Goal: Information Seeking & Learning: Learn about a topic

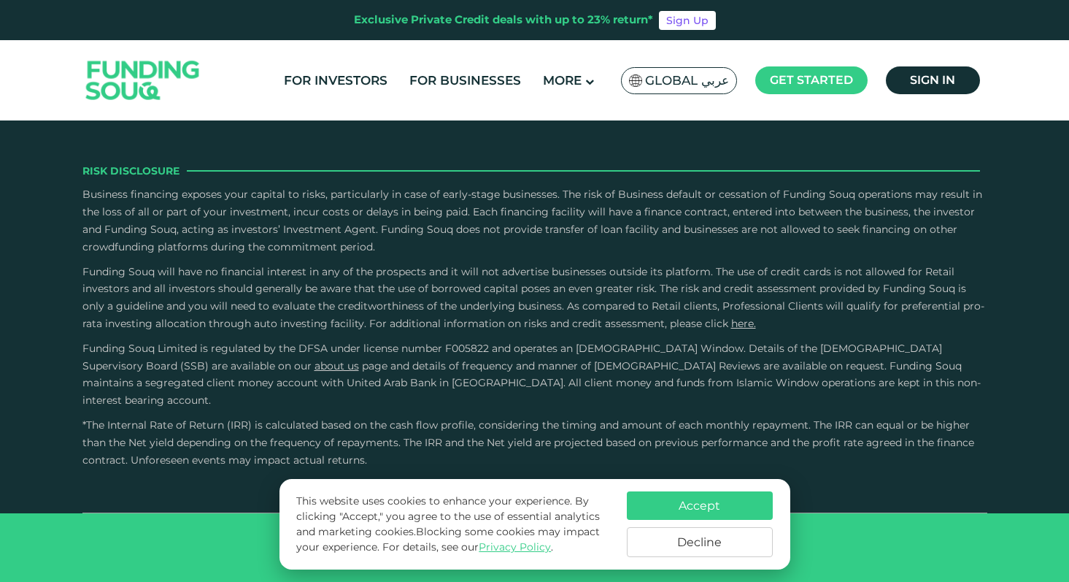
scroll to position [3586, 0]
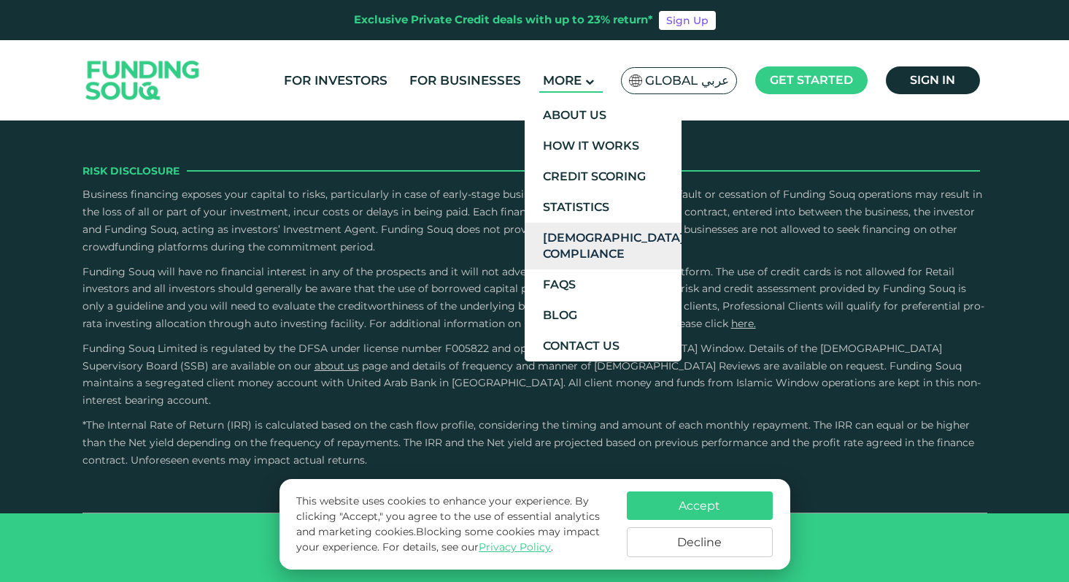
type tc-range-slider "4"
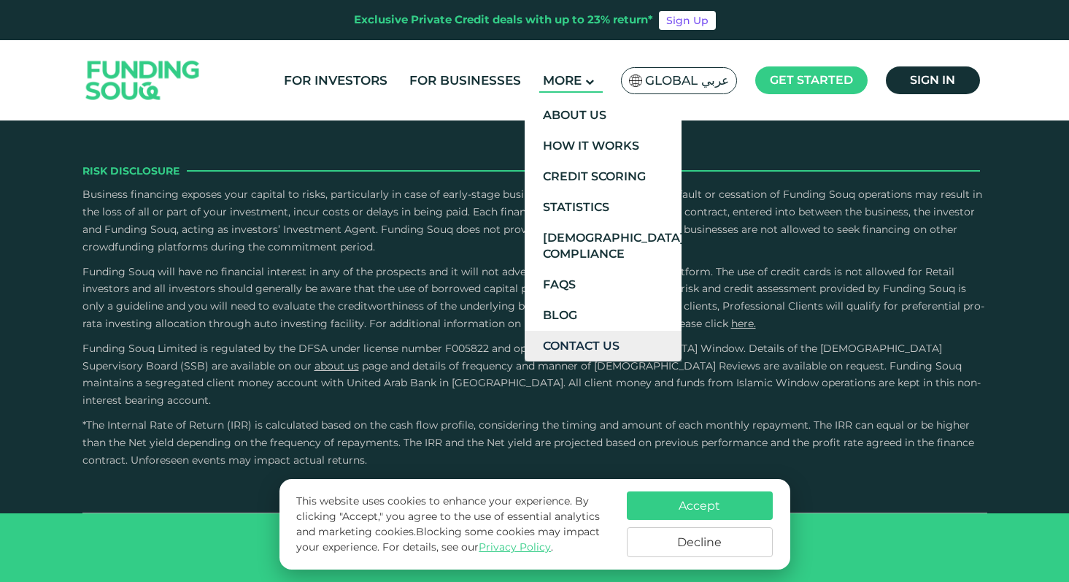
click at [574, 341] on link "Contact Us" at bounding box center [603, 346] width 157 height 31
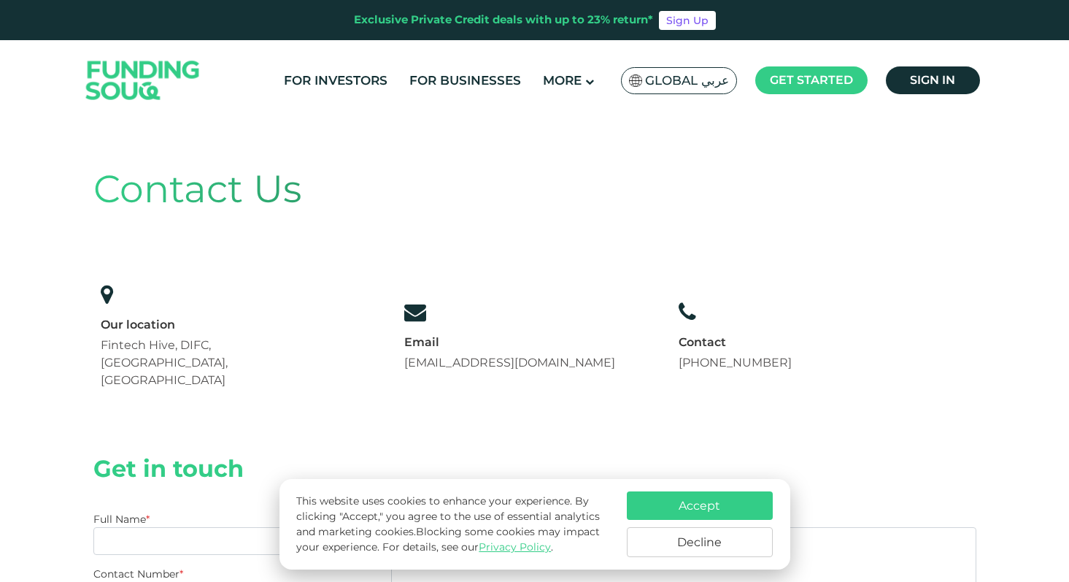
click at [676, 503] on button "Accept" at bounding box center [700, 505] width 146 height 28
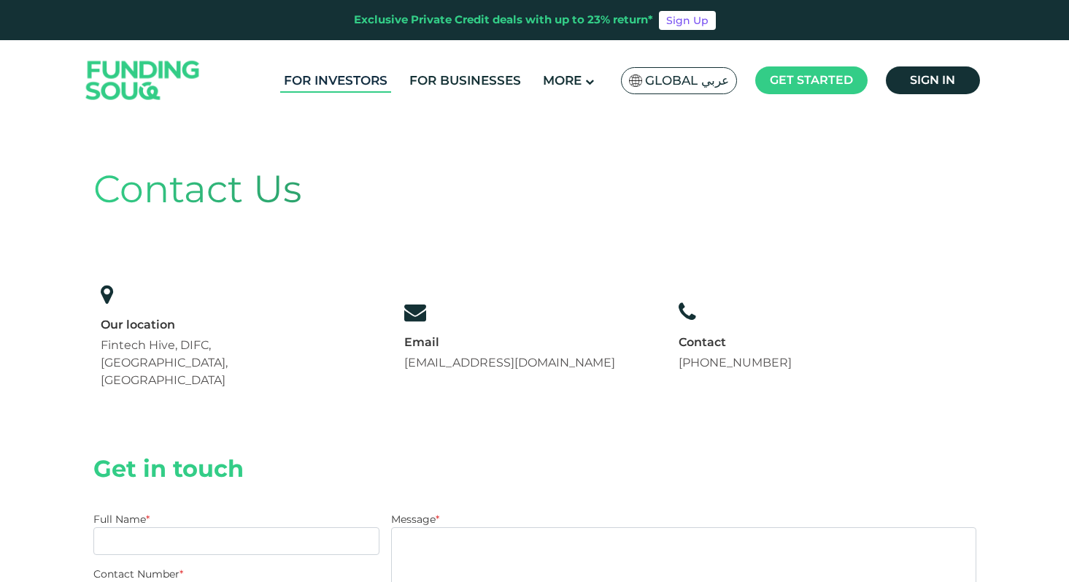
click at [334, 89] on link "For Investors" at bounding box center [335, 81] width 111 height 24
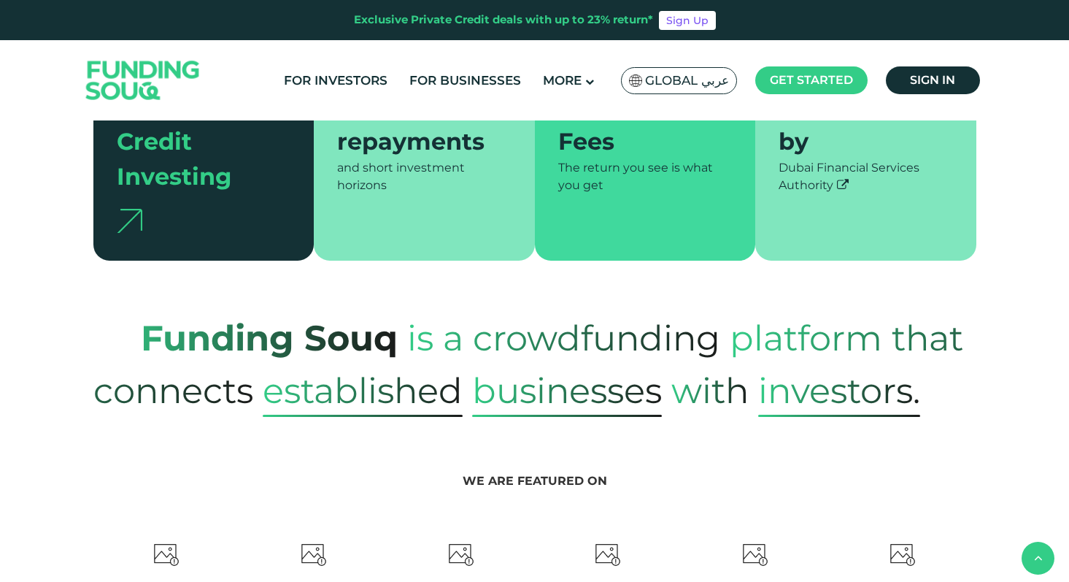
type tc-range-slider "4"
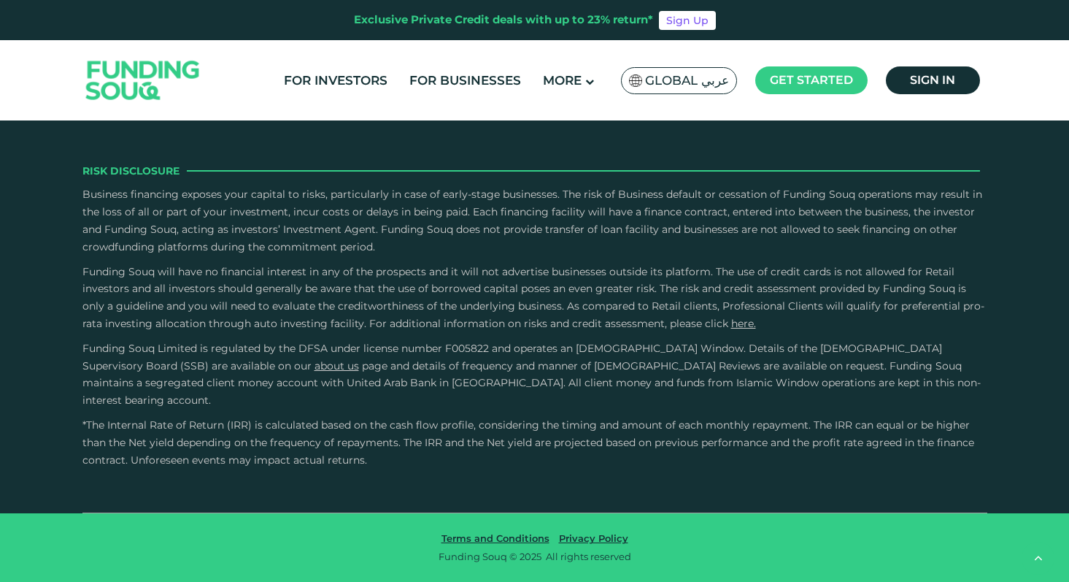
scroll to position [5209, 0]
click at [891, 78] on icon "open Linkedin" at bounding box center [891, 72] width 9 height 11
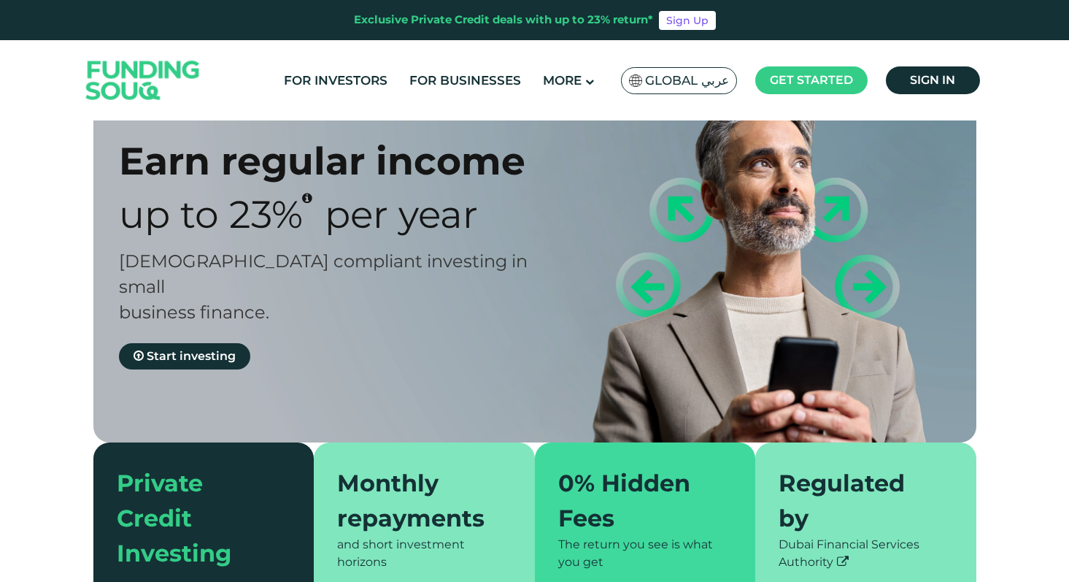
scroll to position [0, 0]
